Goal: Information Seeking & Learning: Learn about a topic

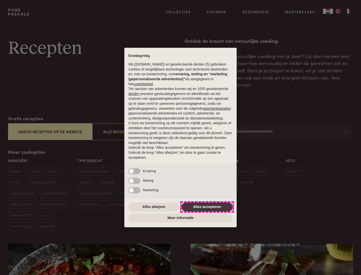
click at [207, 207] on button "Alles accepteren" at bounding box center [206, 207] width 51 height 9
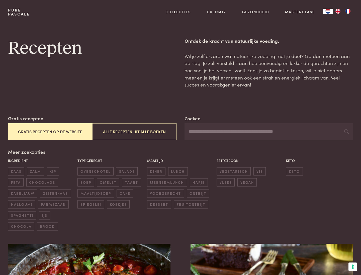
click at [50, 132] on button "Gratis recepten op de website" at bounding box center [50, 131] width 84 height 17
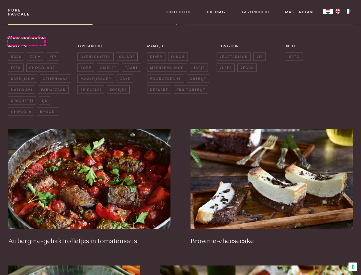
click at [26, 37] on div "Meer zoekopties Ingrediënt kaas zalm kip feta chocolade kabeljauw geitenkaas ha…" at bounding box center [180, 75] width 345 height 82
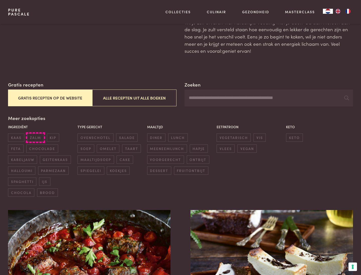
click at [35, 138] on span "zalm" at bounding box center [35, 138] width 17 height 8
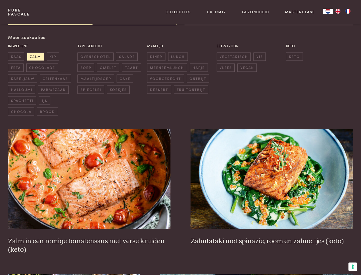
click at [178, 57] on span "lunch" at bounding box center [178, 57] width 20 height 8
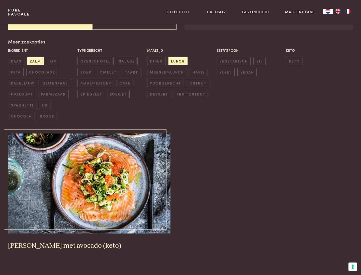
click at [89, 184] on img at bounding box center [89, 184] width 162 height 100
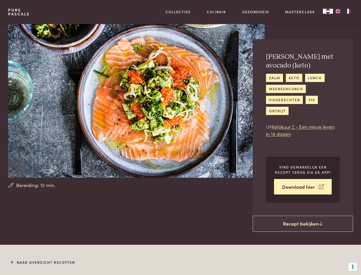
scroll to position [287, 0]
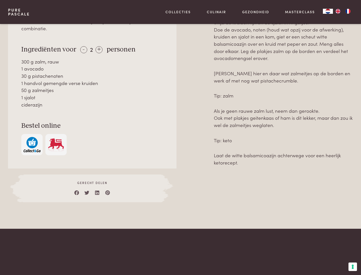
click at [32, 137] on img "button" at bounding box center [32, 144] width 17 height 15
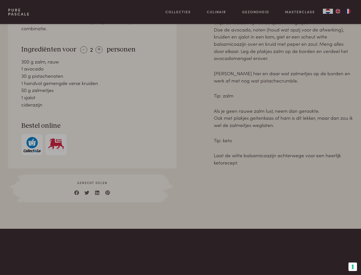
scroll to position [204, 0]
